Goal: Transaction & Acquisition: Purchase product/service

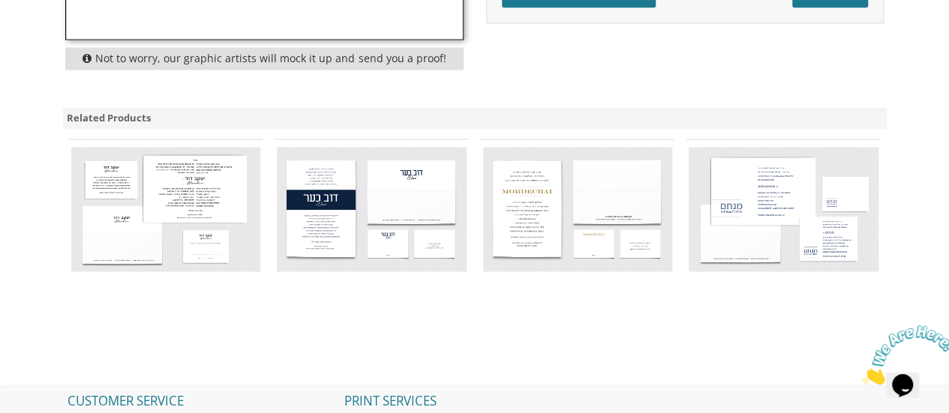
scroll to position [1050, 0]
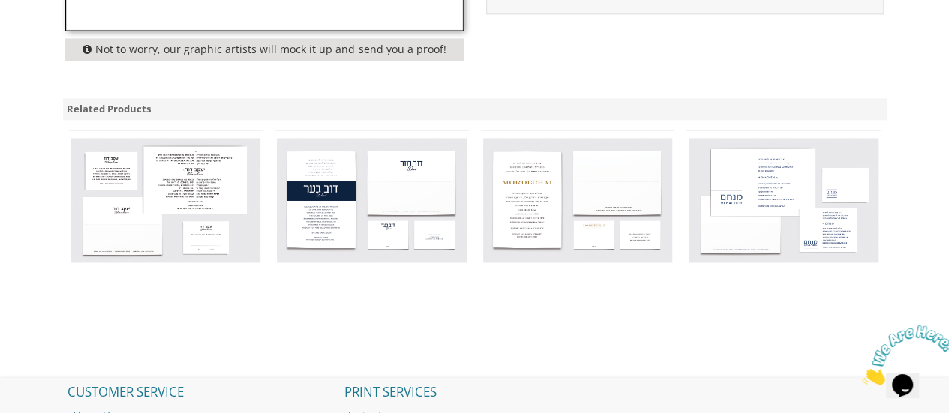
click at [520, 214] on img at bounding box center [578, 200] width 190 height 124
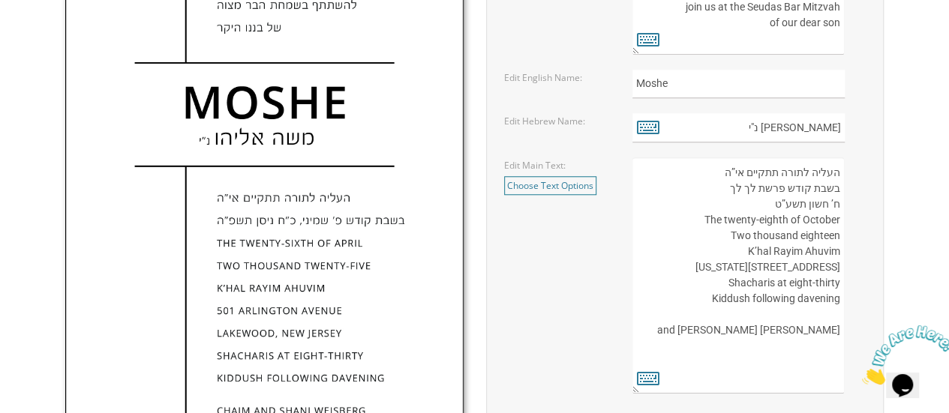
scroll to position [600, 0]
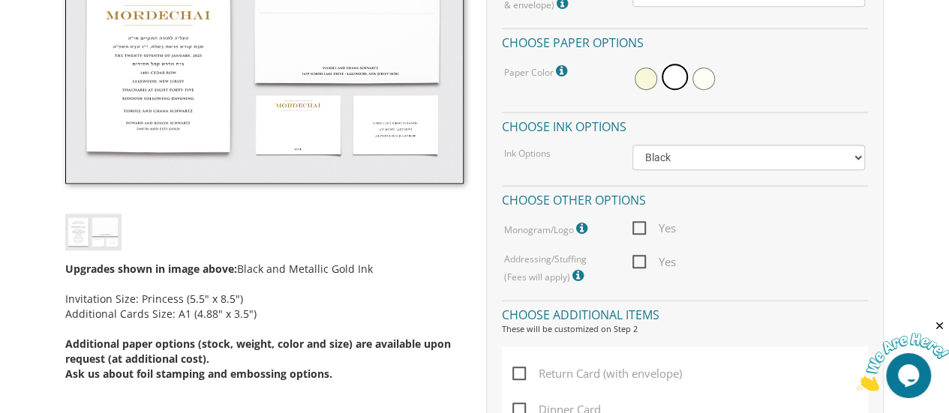
scroll to position [300, 0]
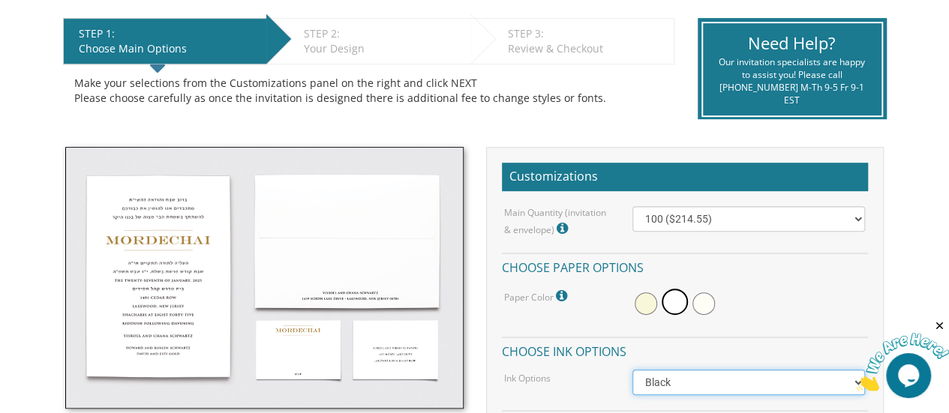
click at [738, 386] on select "Black Colored Ink ($65.00) Black + One Color ($100.00) Two Colors ($137.95)" at bounding box center [748, 382] width 233 height 25
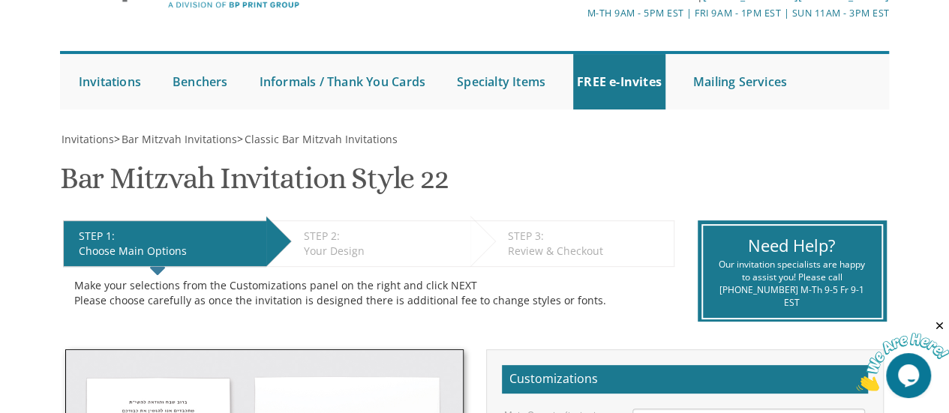
scroll to position [75, 0]
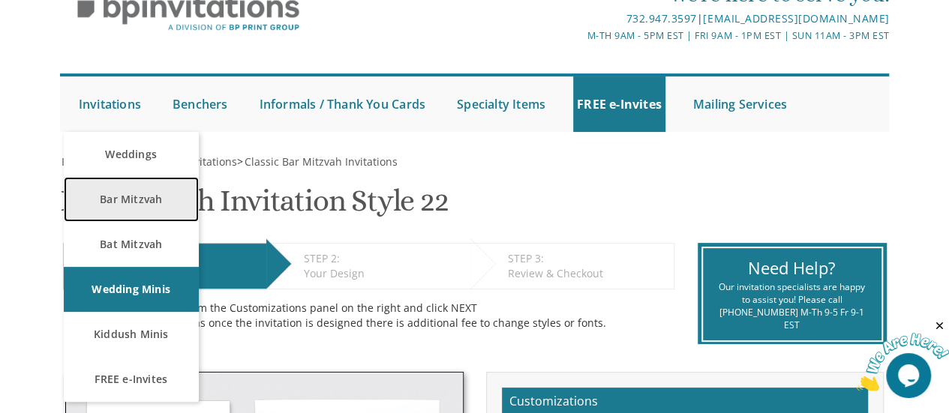
click at [138, 200] on link "Bar Mitzvah" at bounding box center [131, 199] width 135 height 45
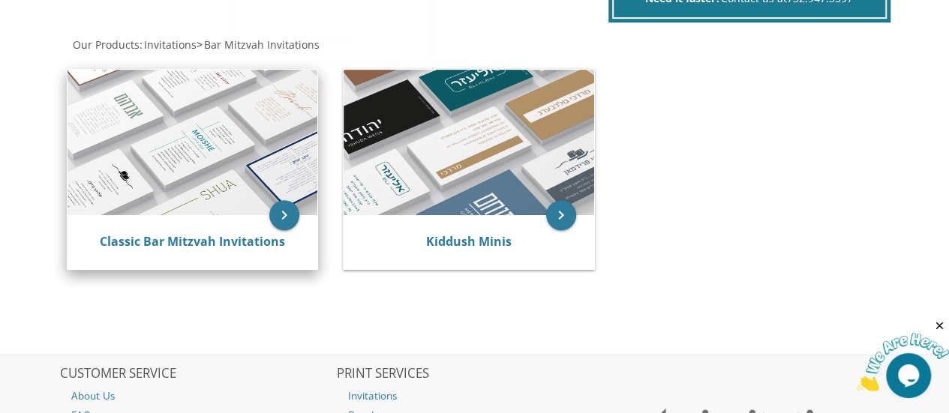
scroll to position [300, 0]
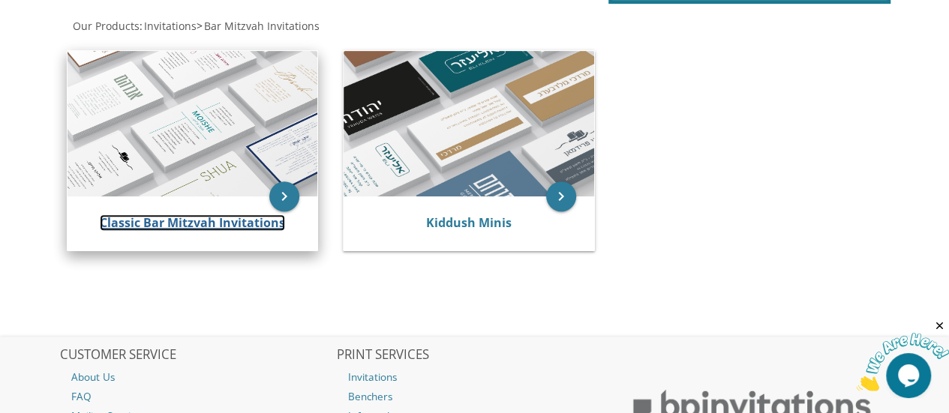
click at [230, 226] on link "Classic Bar Mitzvah Invitations" at bounding box center [192, 222] width 185 height 16
click at [223, 164] on img at bounding box center [192, 124] width 250 height 146
click at [211, 217] on link "Classic Bar Mitzvah Invitations" at bounding box center [192, 222] width 185 height 16
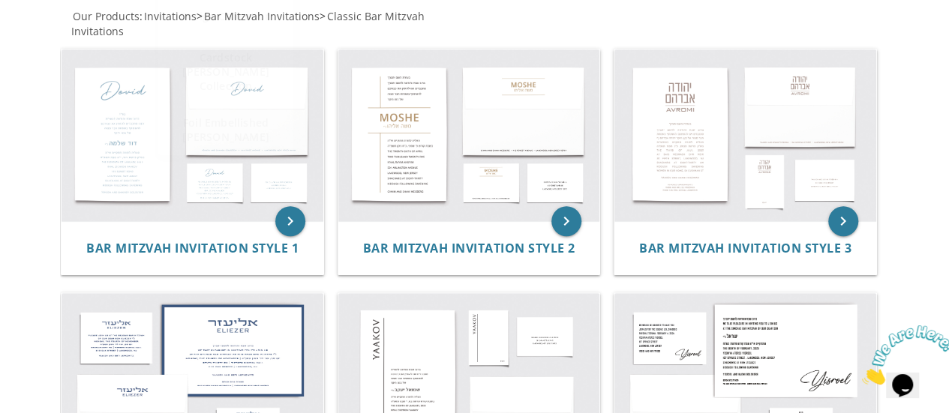
scroll to position [300, 0]
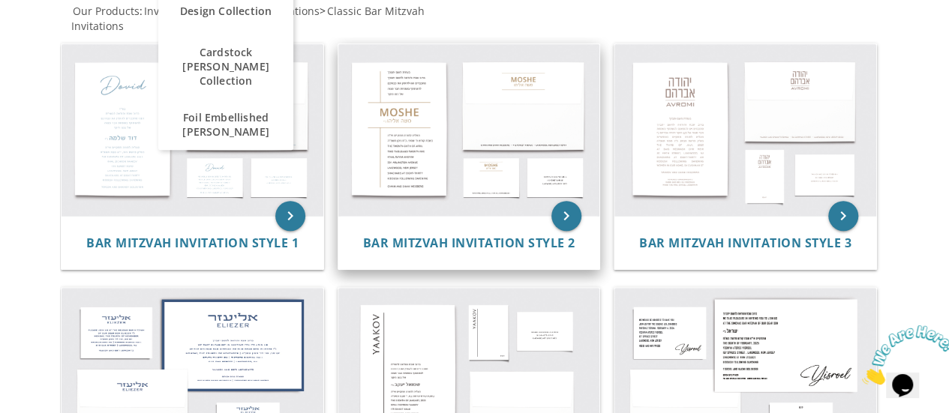
click at [412, 139] on img at bounding box center [469, 130] width 262 height 172
